Goal: Task Accomplishment & Management: Use online tool/utility

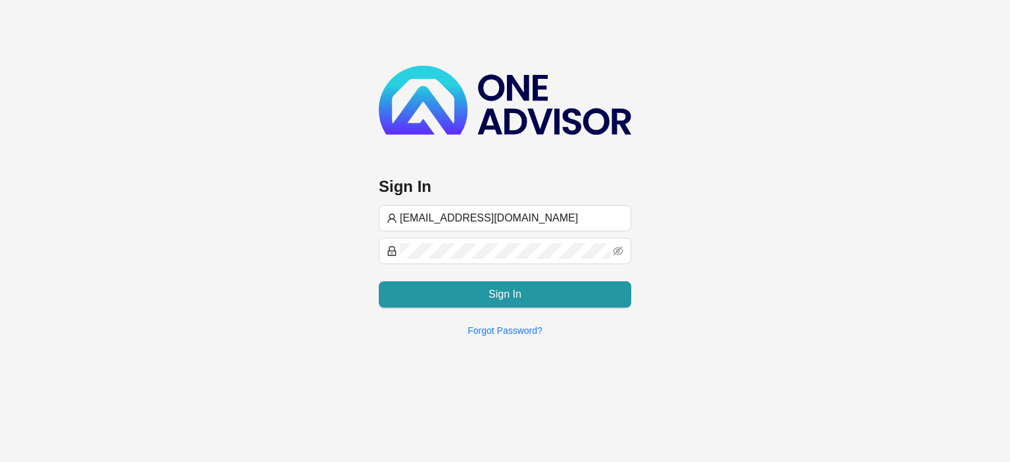
type input "[EMAIL_ADDRESS][DOMAIN_NAME]"
click at [401, 279] on div "Sign In" at bounding box center [505, 289] width 252 height 37
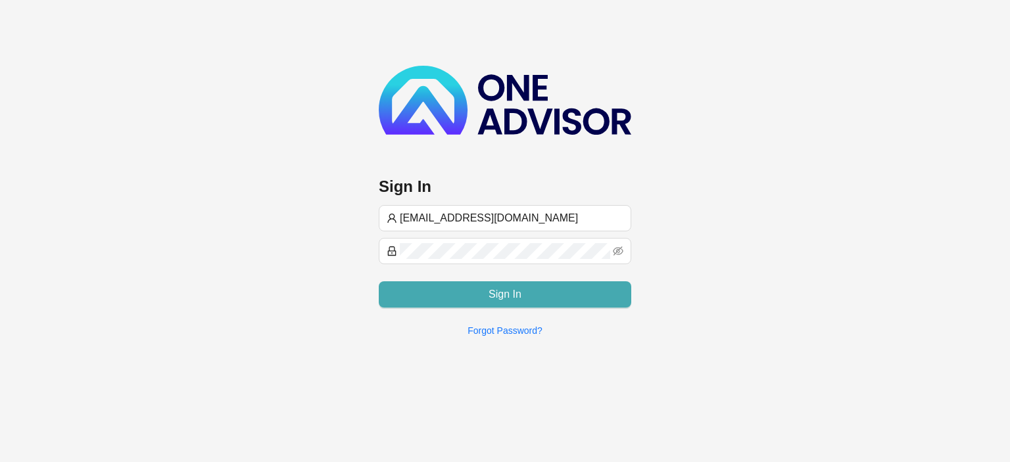
click at [398, 285] on button "Sign In" at bounding box center [505, 294] width 252 height 26
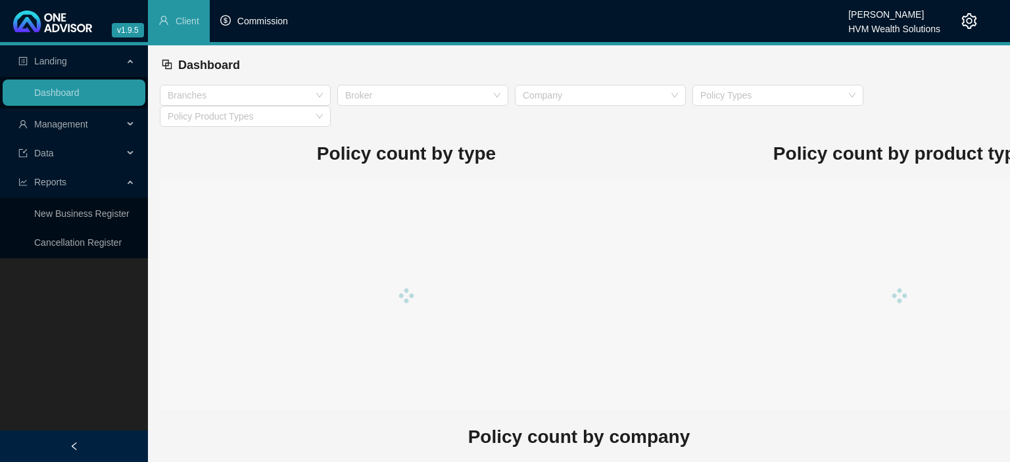
click at [249, 20] on span "Commission" at bounding box center [262, 21] width 51 height 11
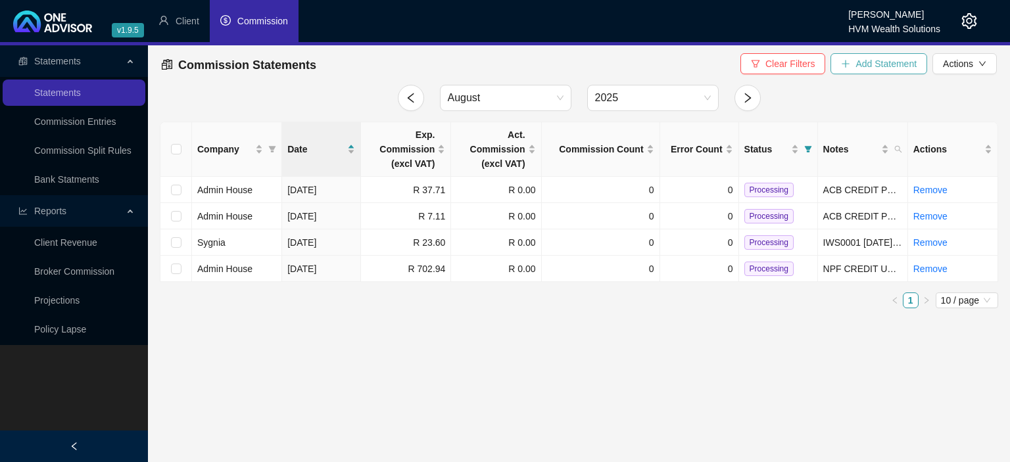
click at [847, 66] on icon "plus" at bounding box center [845, 63] width 9 height 9
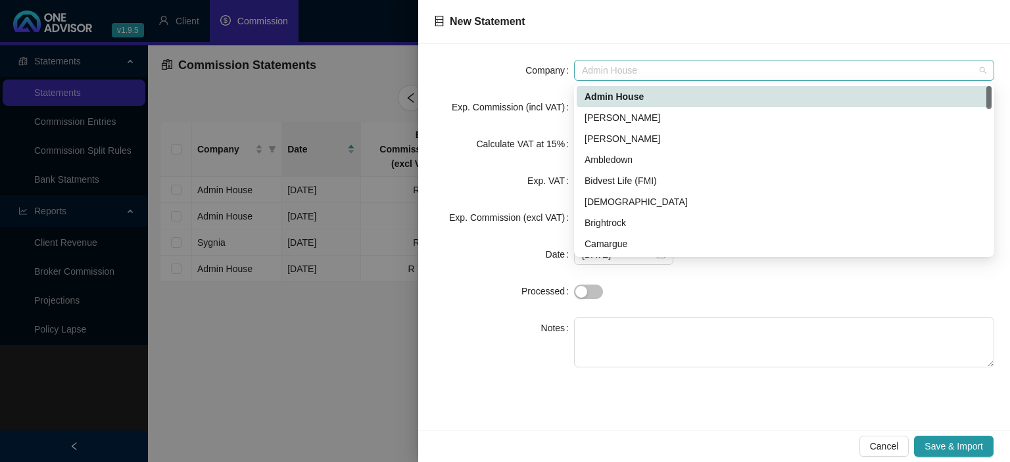
click at [678, 78] on span "Admin House" at bounding box center [784, 70] width 404 height 20
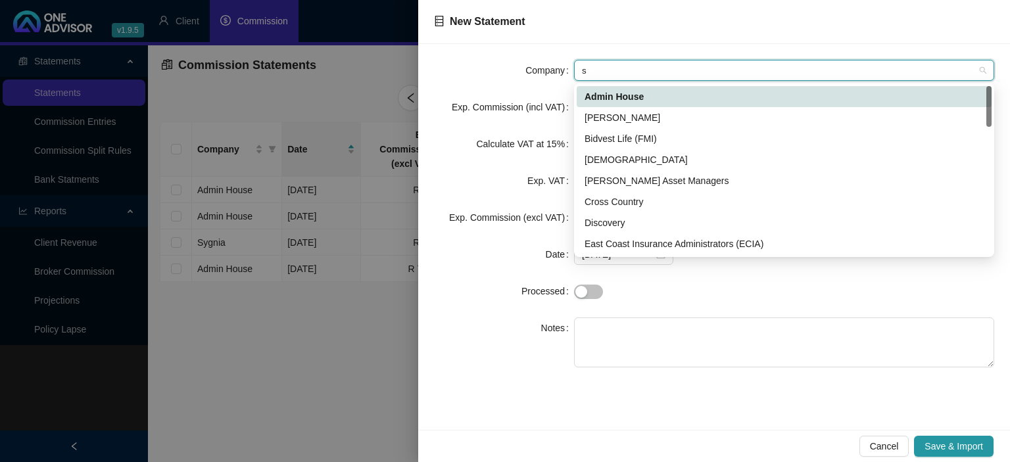
type input "sa"
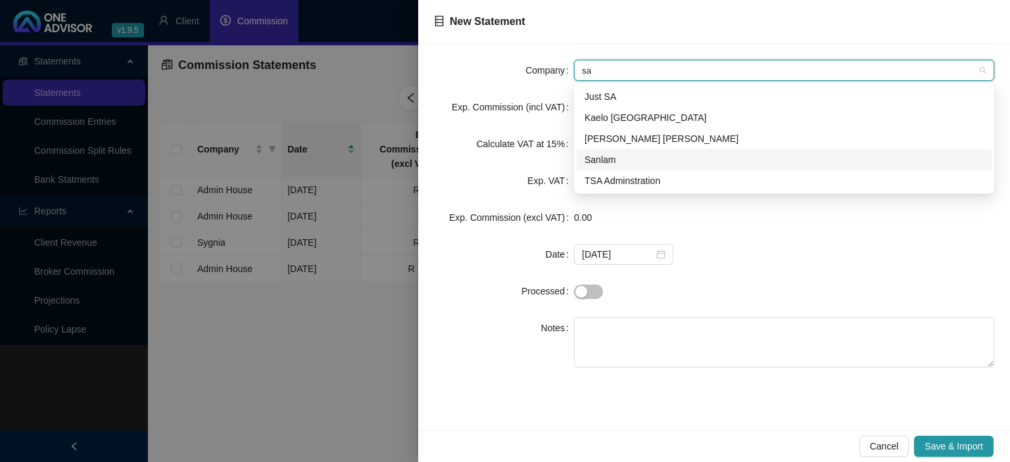
click at [611, 159] on div "Sanlam" at bounding box center [783, 159] width 399 height 14
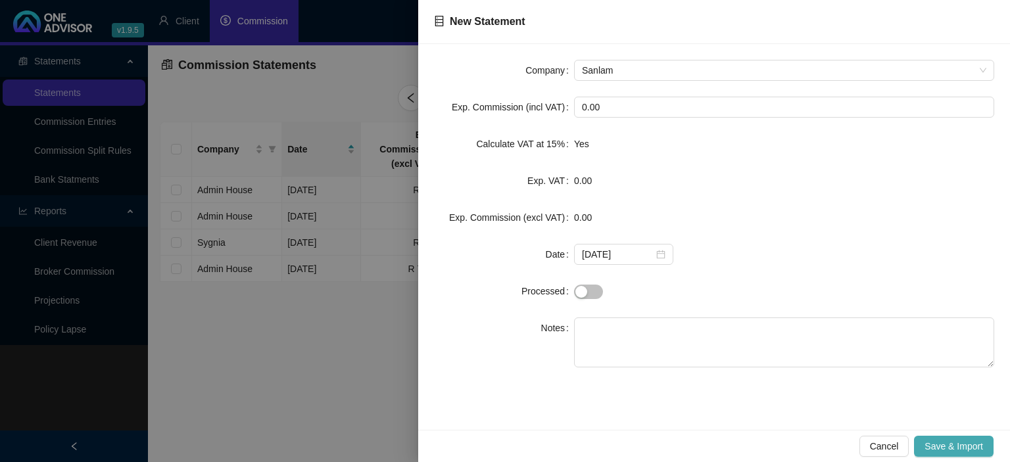
click at [941, 448] on span "Save & Import" at bounding box center [953, 446] width 58 height 14
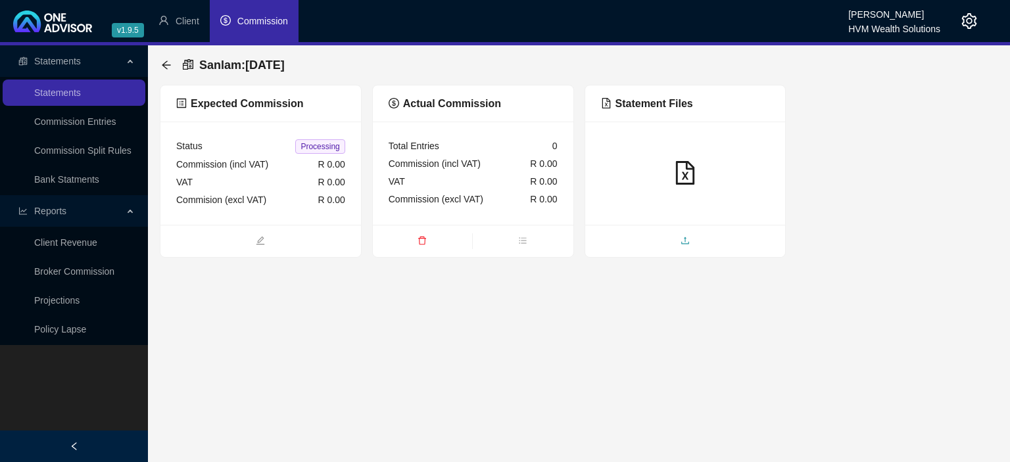
click at [665, 244] on span "upload" at bounding box center [685, 242] width 200 height 14
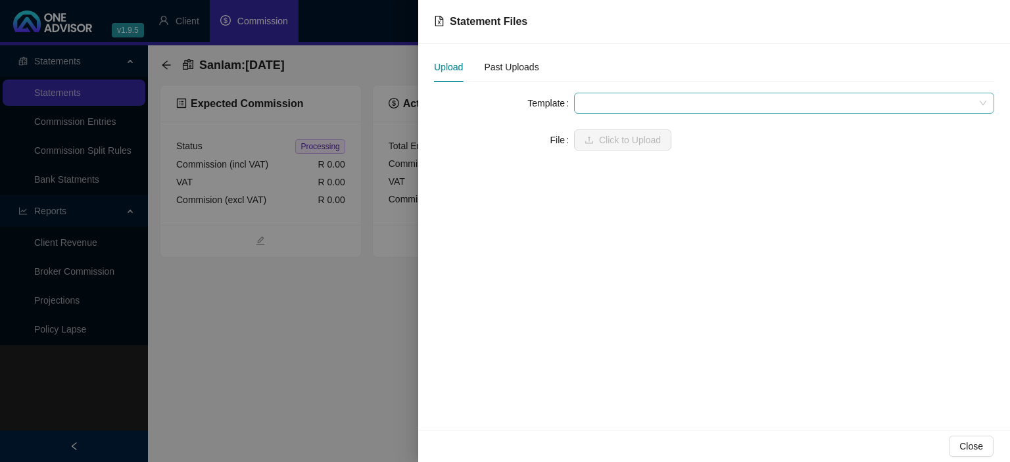
click at [597, 103] on span at bounding box center [784, 103] width 404 height 20
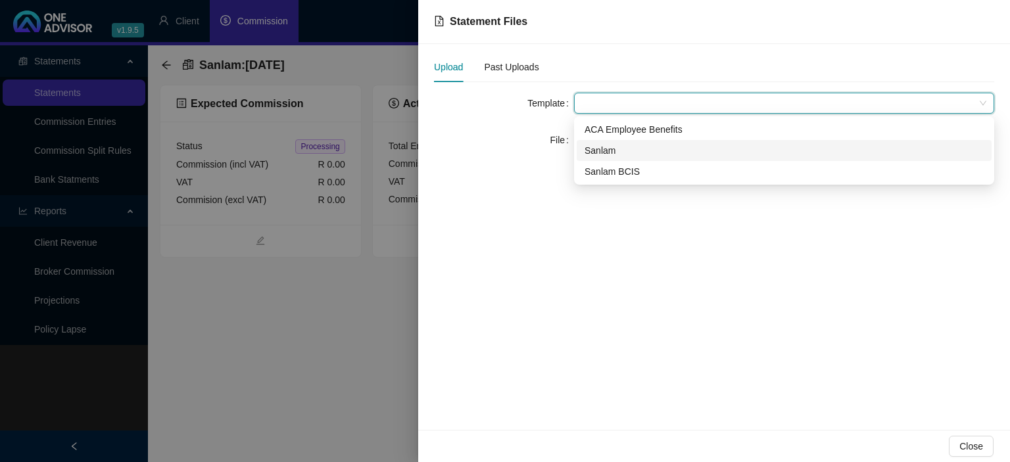
click at [596, 146] on div "Sanlam" at bounding box center [783, 150] width 399 height 14
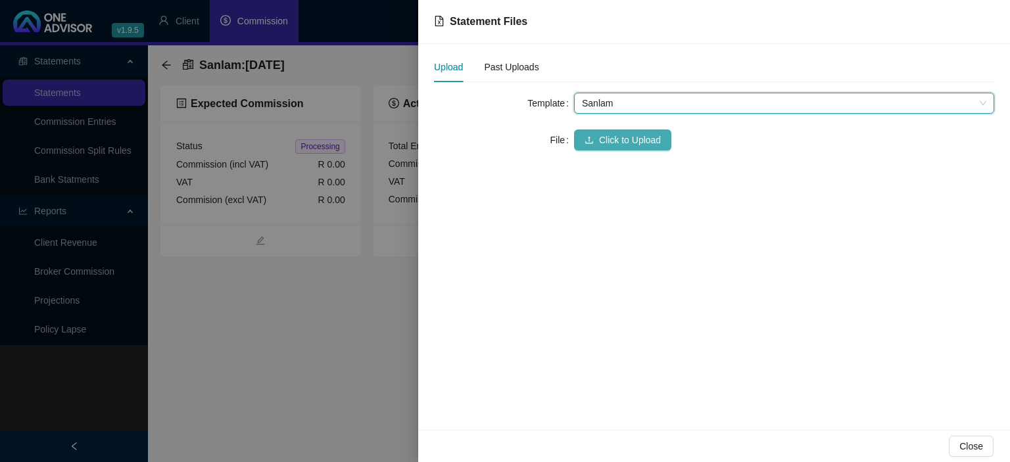
click at [595, 149] on button "Click to Upload" at bounding box center [622, 139] width 97 height 21
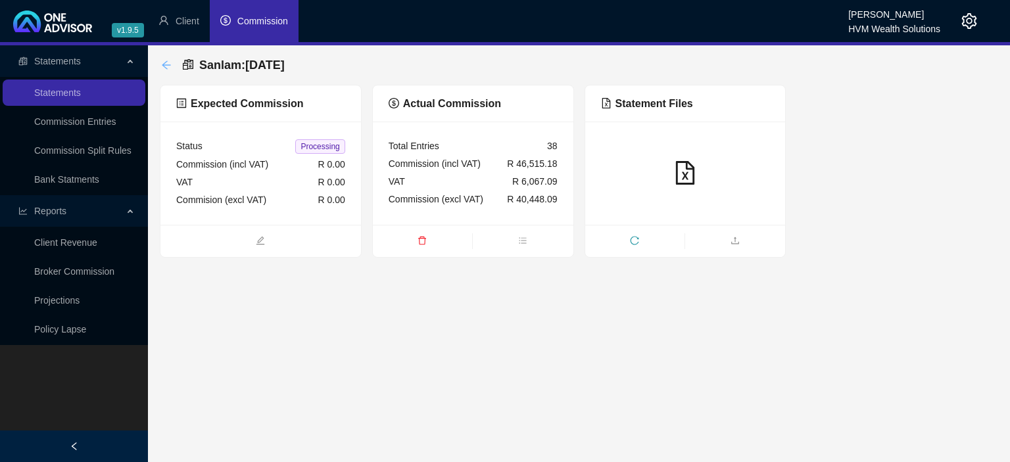
click at [168, 63] on icon "arrow-left" at bounding box center [166, 65] width 11 height 11
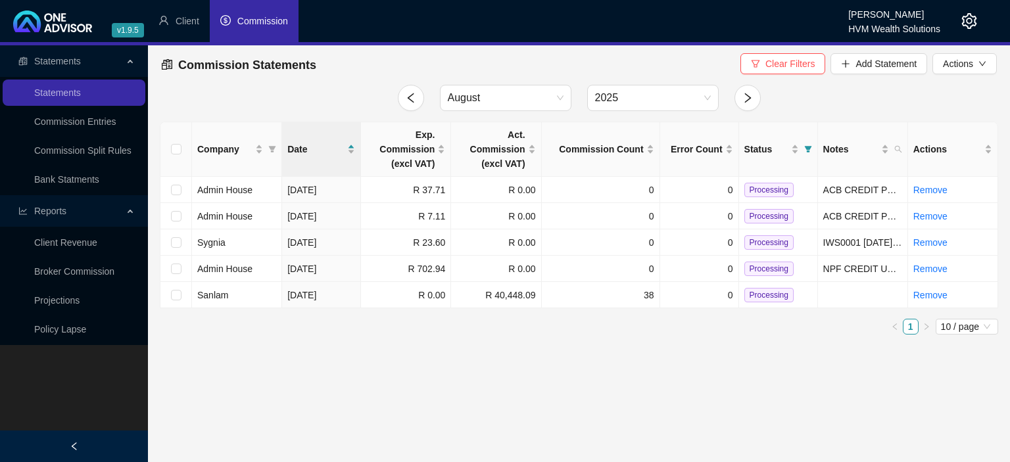
click at [962, 25] on icon "setting" at bounding box center [969, 21] width 16 height 16
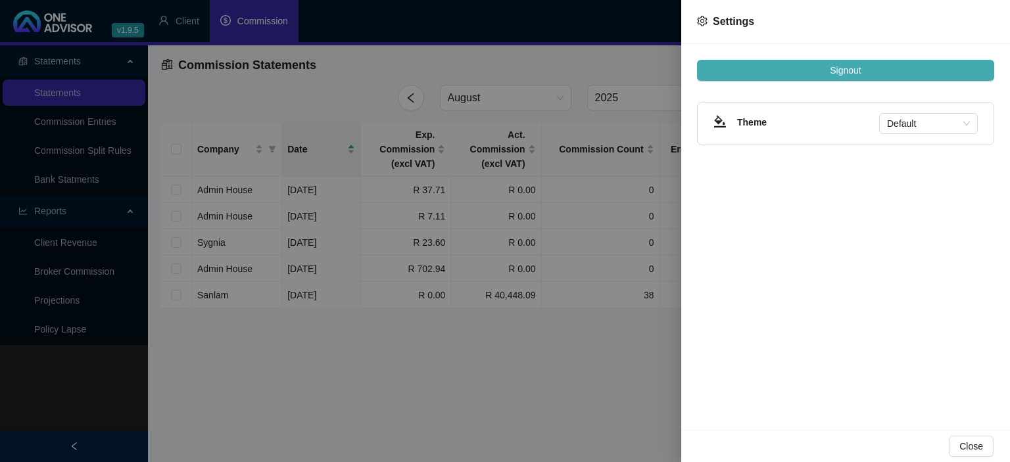
click at [852, 66] on span "Signout" at bounding box center [844, 70] width 31 height 14
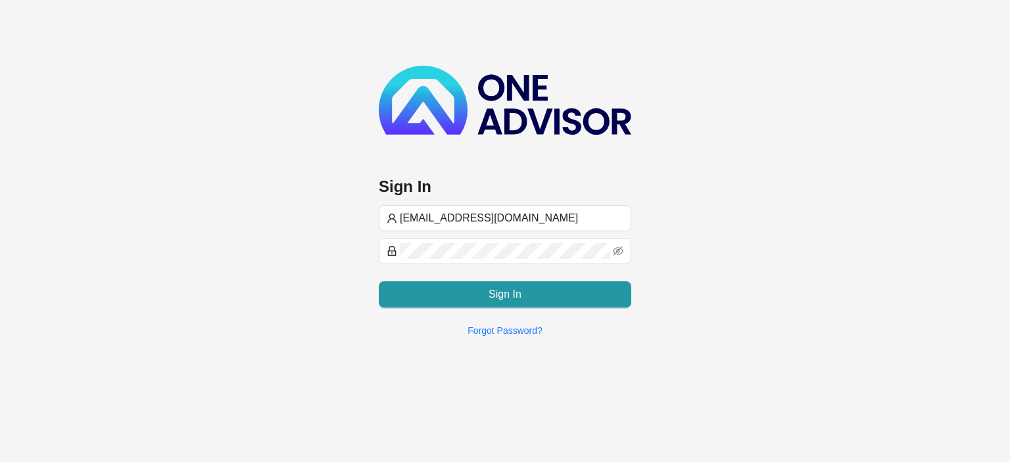
type input "[EMAIL_ADDRESS][DOMAIN_NAME]"
